Goal: Task Accomplishment & Management: Manage account settings

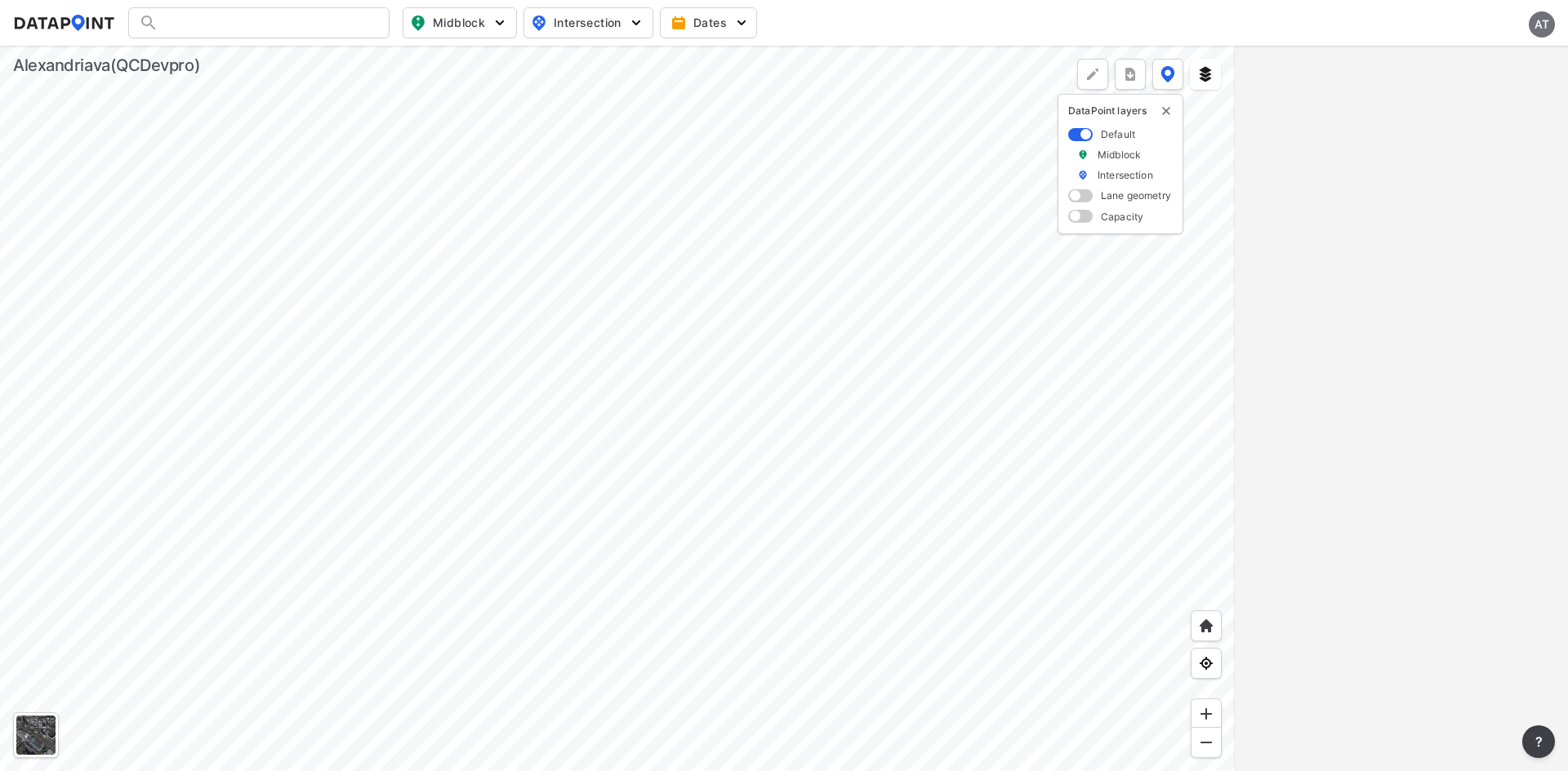
click at [1543, 30] on div "AT" at bounding box center [1542, 24] width 26 height 26
click at [1485, 88] on p "Log out" at bounding box center [1486, 94] width 137 height 29
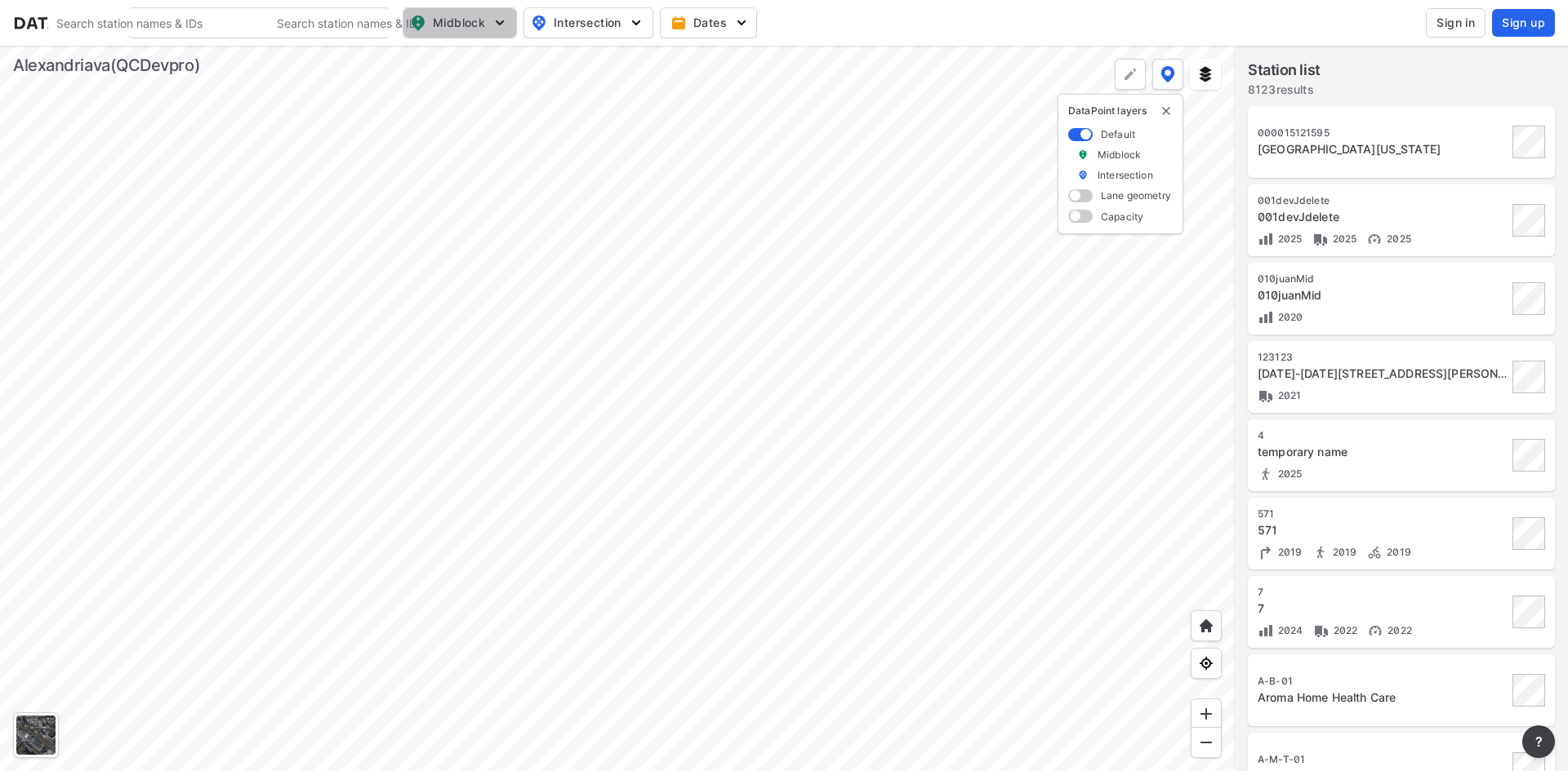
click at [500, 19] on img "button" at bounding box center [500, 22] width 17 height 17
click at [617, 23] on span "Intersection" at bounding box center [587, 22] width 111 height 20
